Goal: Navigation & Orientation: Find specific page/section

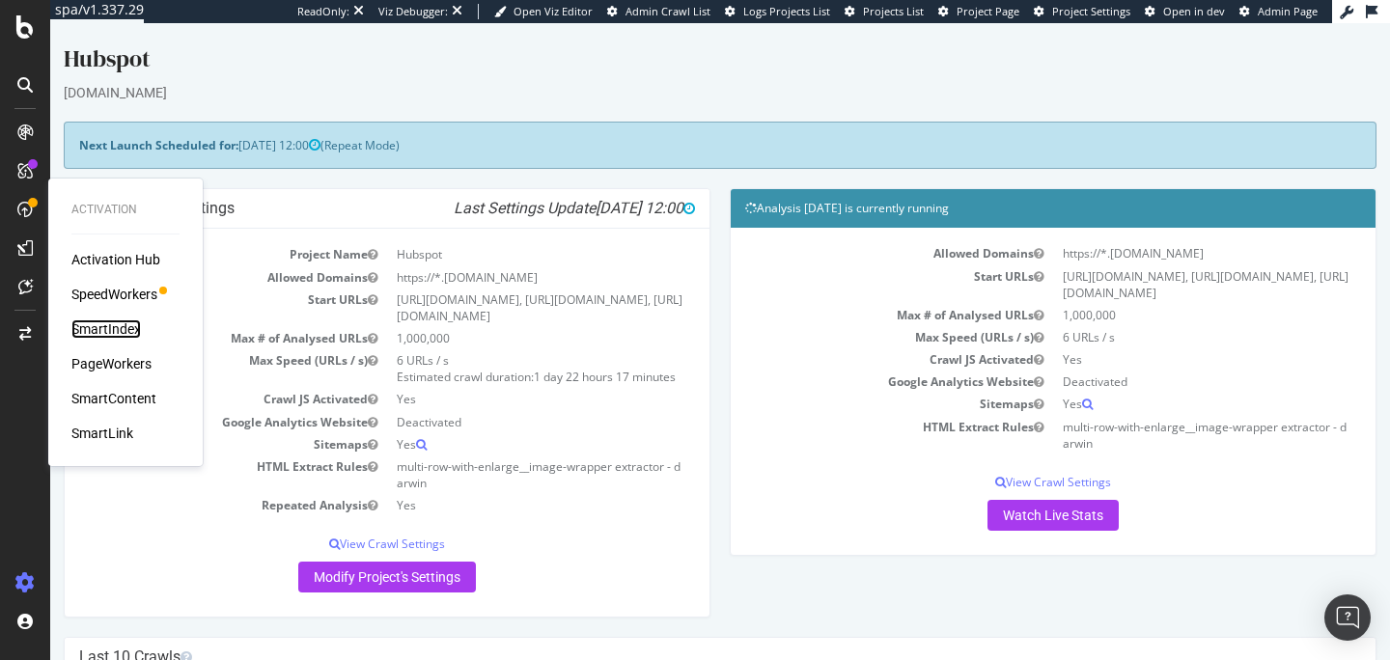
click at [125, 336] on div "SmartIndex" at bounding box center [106, 329] width 70 height 19
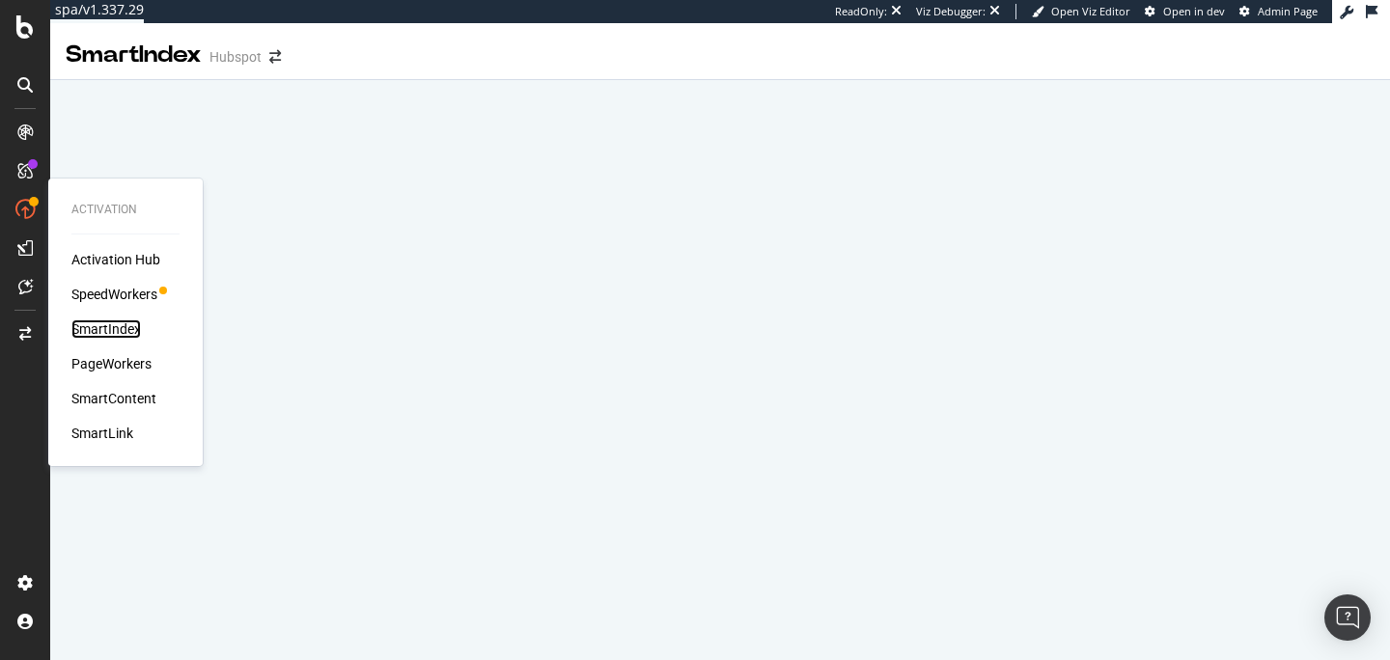
click at [105, 328] on div "SmartIndex" at bounding box center [106, 329] width 70 height 19
click at [119, 268] on div "Activation Hub" at bounding box center [115, 259] width 89 height 19
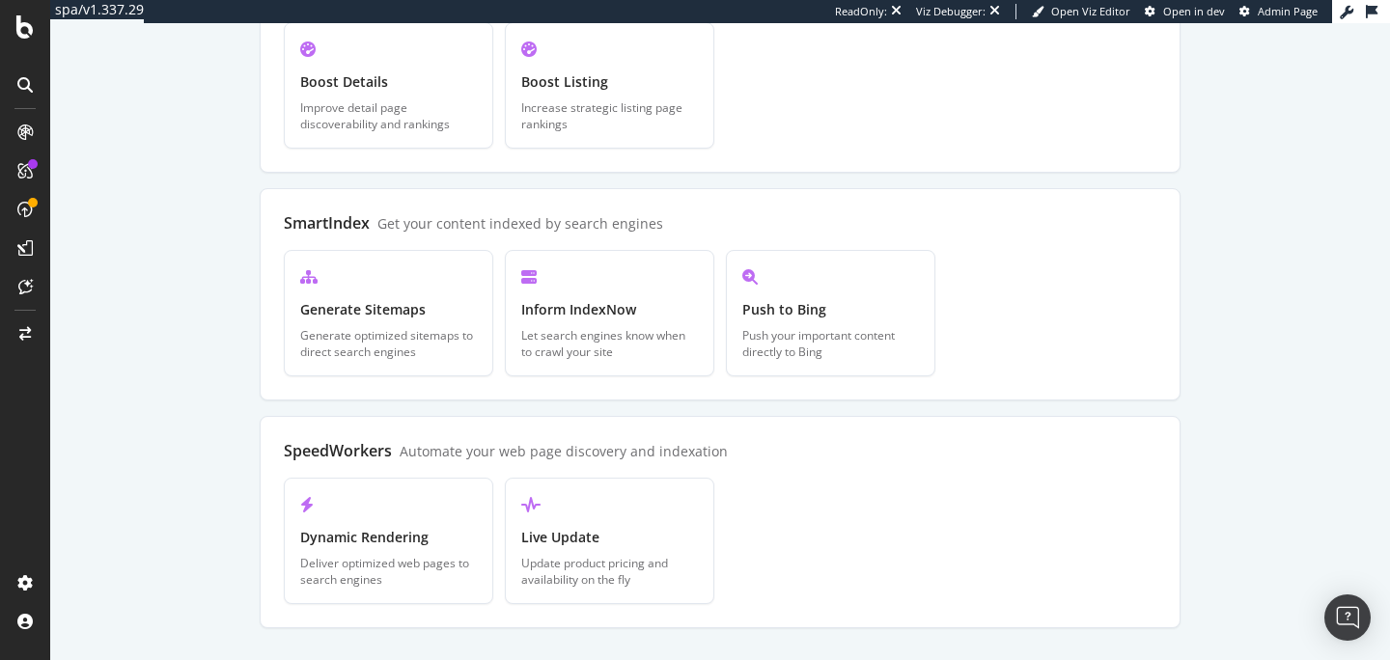
scroll to position [651, 0]
